Goal: Transaction & Acquisition: Purchase product/service

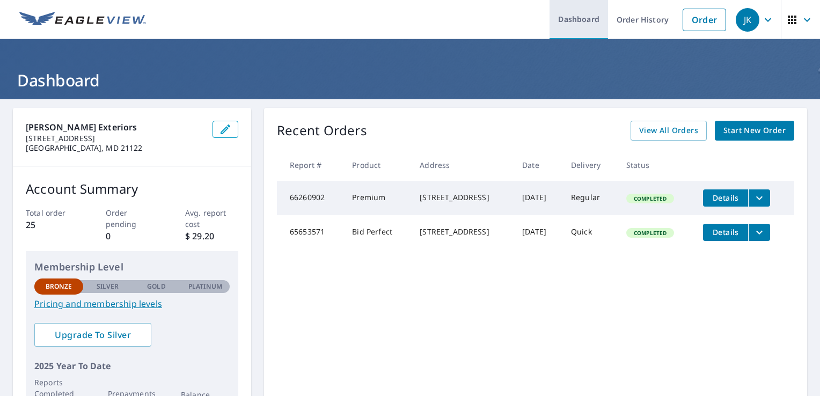
click at [580, 20] on link "Dashboard" at bounding box center [578, 19] width 58 height 39
click at [580, 19] on link "Dashboard" at bounding box center [578, 19] width 58 height 39
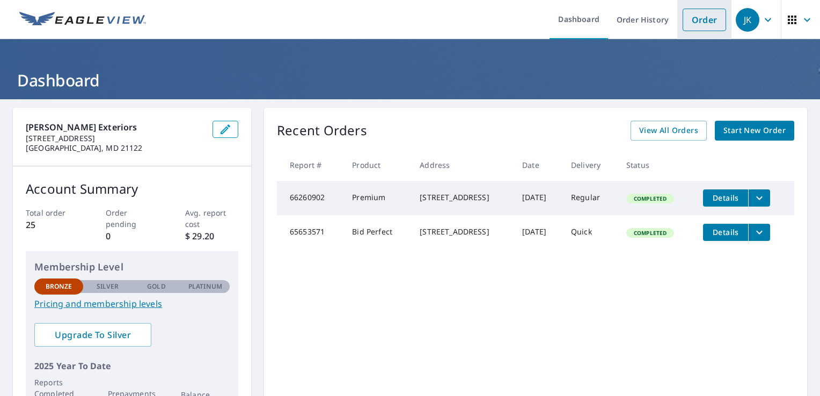
click at [692, 18] on link "Order" at bounding box center [704, 20] width 43 height 23
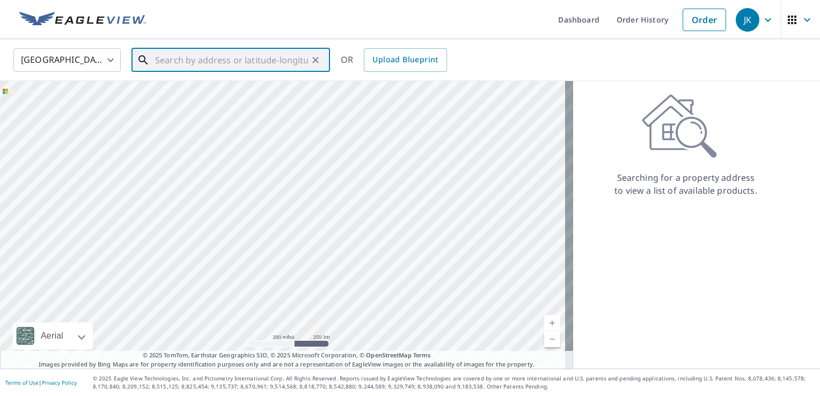
click at [198, 55] on input "text" at bounding box center [231, 60] width 153 height 30
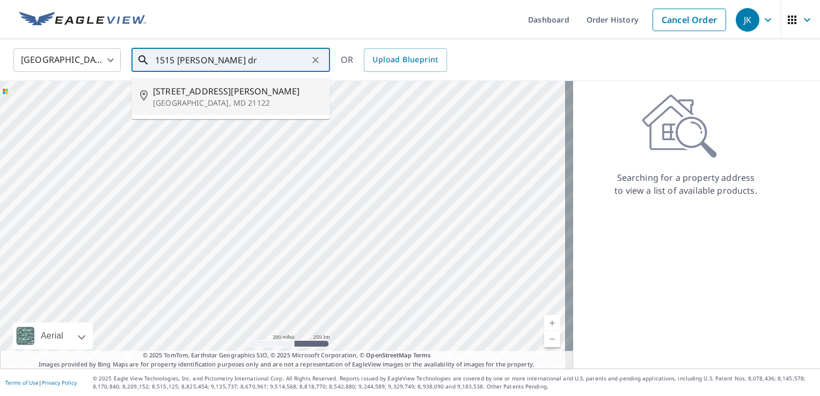
click at [194, 91] on span "[STREET_ADDRESS][PERSON_NAME]" at bounding box center [237, 91] width 168 height 13
type input "[STREET_ADDRESS][PERSON_NAME][PERSON_NAME]"
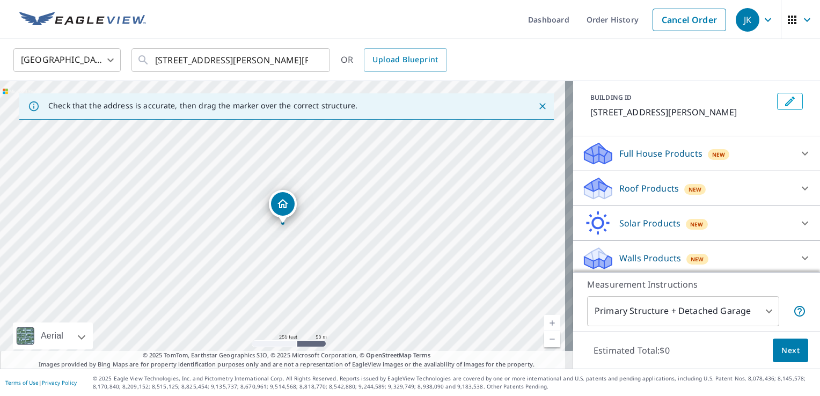
scroll to position [58, 0]
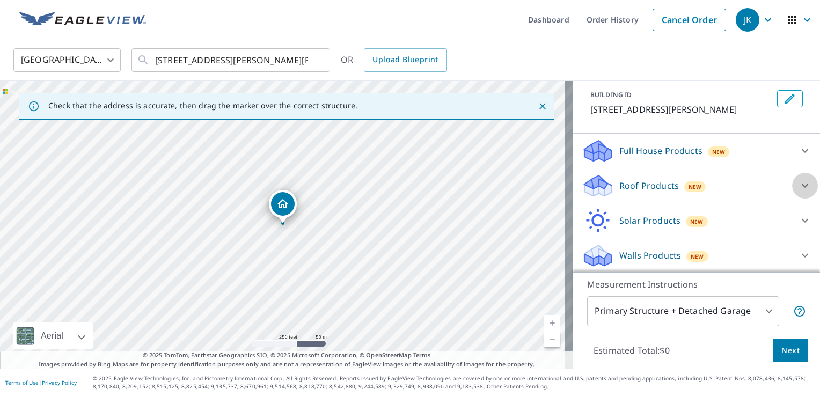
click at [798, 183] on icon at bounding box center [804, 185] width 13 height 13
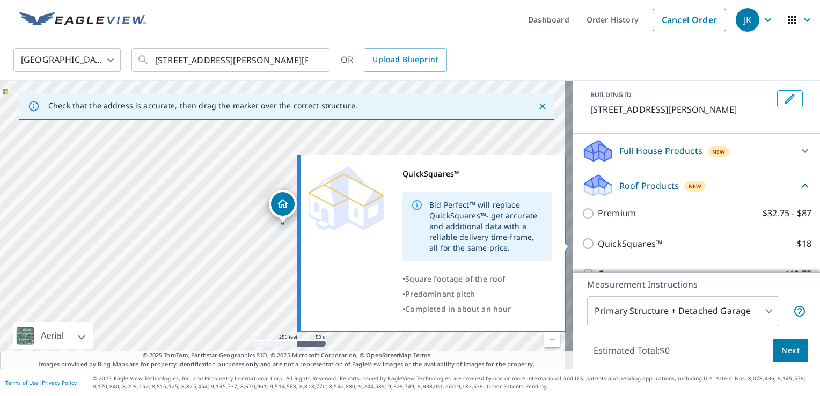
click at [582, 241] on input "QuickSquares™ $18" at bounding box center [590, 243] width 16 height 13
checkbox input "true"
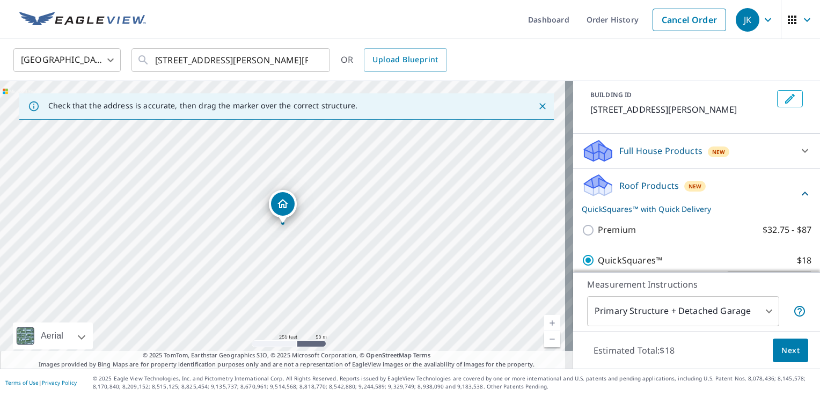
click at [544, 319] on link "Current Level 17, Zoom In" at bounding box center [552, 323] width 16 height 16
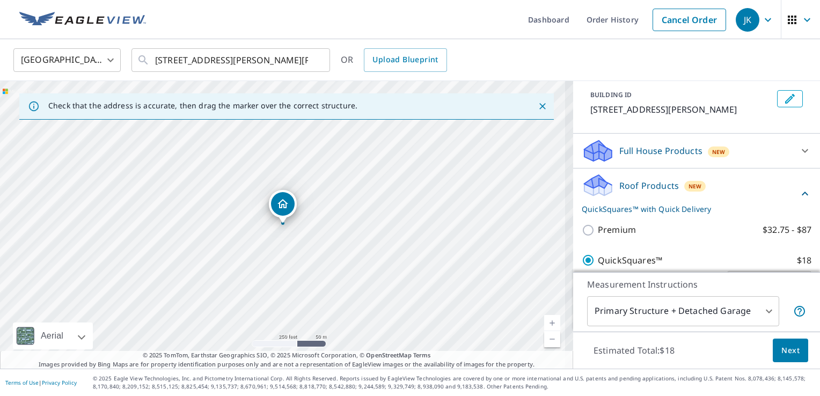
click at [544, 319] on link "Current Level 17, Zoom In" at bounding box center [552, 323] width 16 height 16
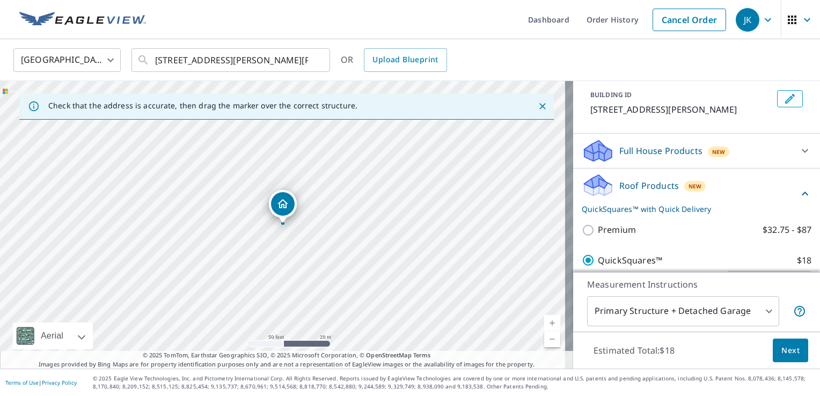
click at [544, 319] on link "Current Level 19, Zoom In" at bounding box center [552, 323] width 16 height 16
click at [781, 351] on span "Next" at bounding box center [790, 350] width 18 height 13
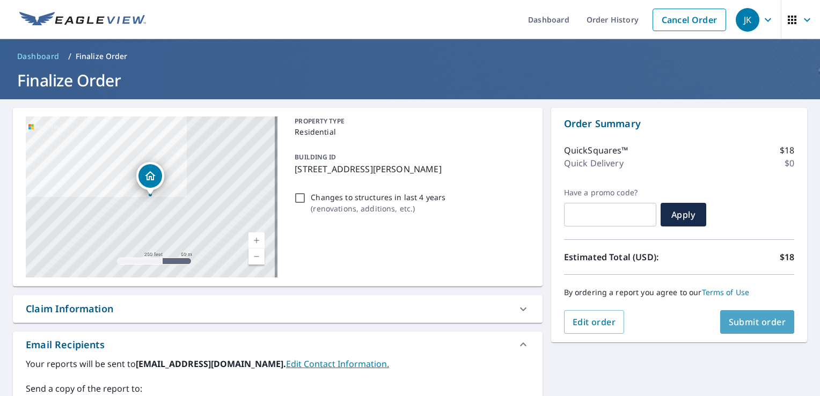
click at [746, 321] on span "Submit order" at bounding box center [757, 322] width 57 height 12
